Goal: Task Accomplishment & Management: Manage account settings

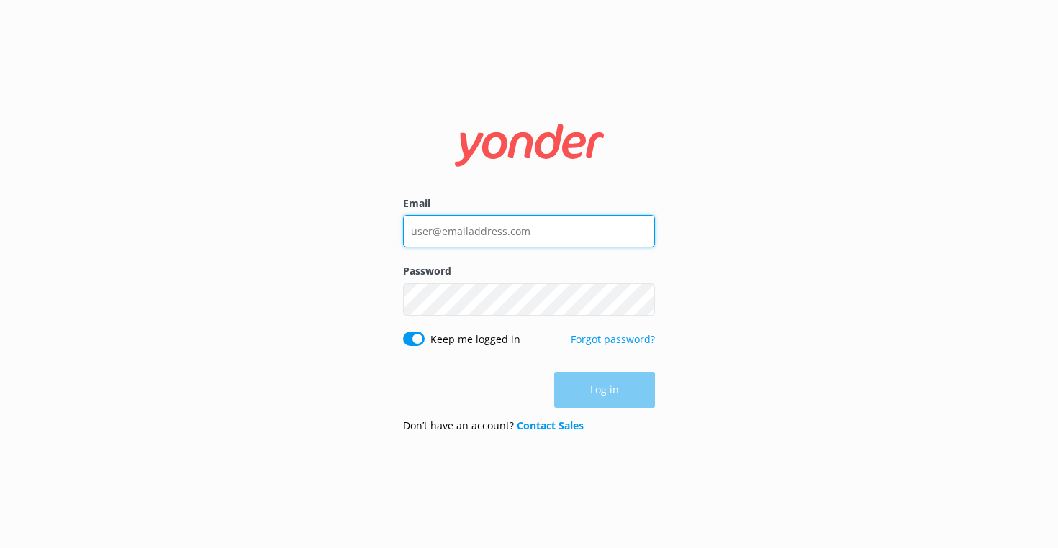
type input "[PERSON_NAME][EMAIL_ADDRESS][DOMAIN_NAME]"
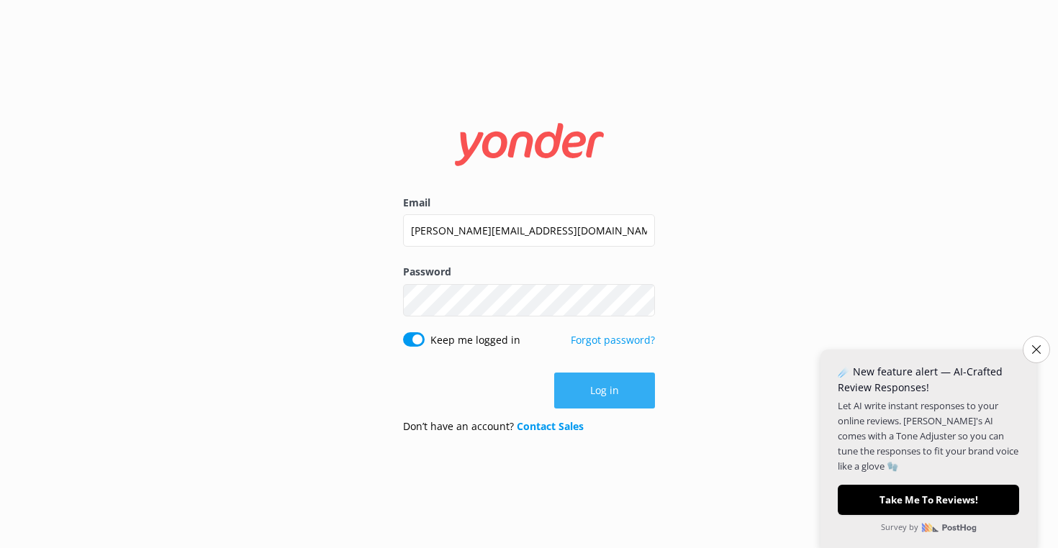
click at [586, 389] on button "Log in" at bounding box center [604, 391] width 101 height 36
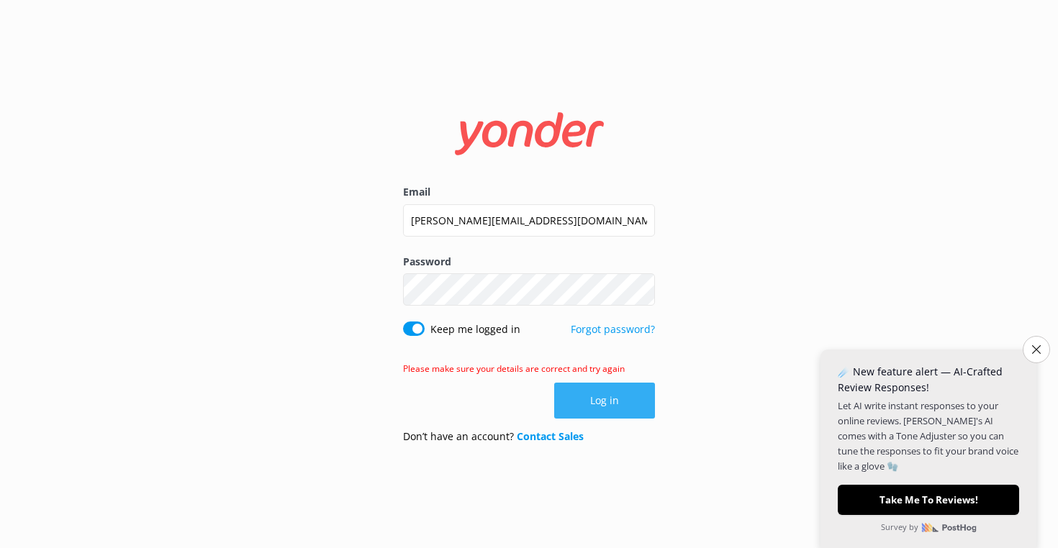
click at [593, 400] on button "Log in" at bounding box center [604, 401] width 101 height 36
click at [784, 284] on div "Email [PERSON_NAME][EMAIL_ADDRESS][DOMAIN_NAME] Password Show password Keep me …" at bounding box center [529, 274] width 1058 height 548
